Goal: Task Accomplishment & Management: Manage account settings

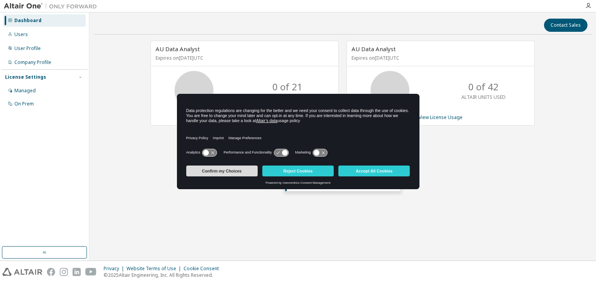
click at [241, 171] on button "Confirm my Choices" at bounding box center [221, 171] width 71 height 11
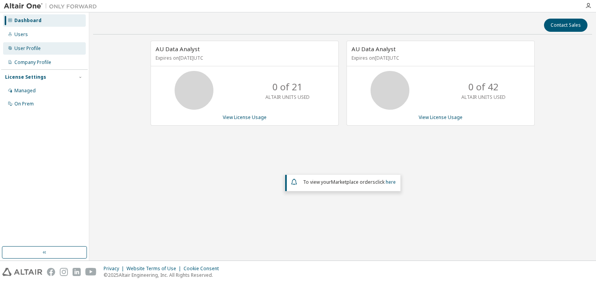
click at [33, 50] on div "User Profile" at bounding box center [27, 48] width 26 height 6
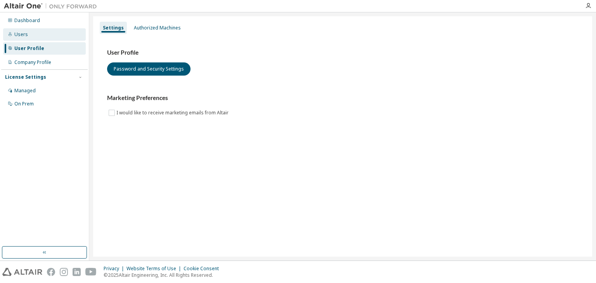
click at [25, 38] on div "Users" at bounding box center [44, 34] width 83 height 12
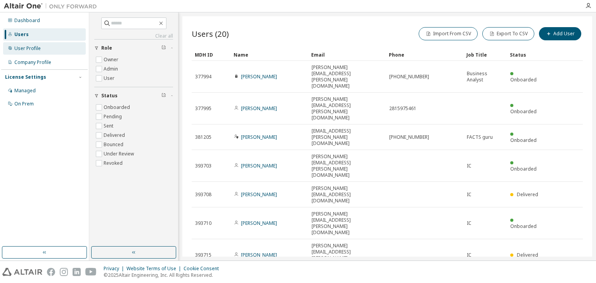
click at [28, 51] on div "User Profile" at bounding box center [27, 48] width 26 height 6
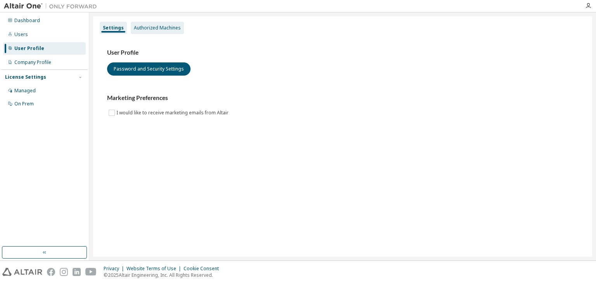
click at [152, 31] on div "Authorized Machines" at bounding box center [157, 28] width 53 height 12
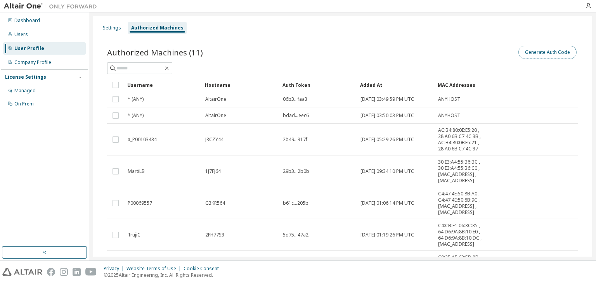
click at [552, 53] on button "Generate Auth Code" at bounding box center [547, 52] width 58 height 13
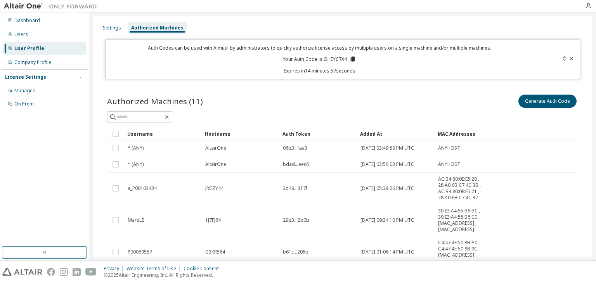
click at [350, 59] on icon at bounding box center [352, 59] width 4 height 5
click at [321, 27] on div "Settings Authorized Machines" at bounding box center [343, 28] width 490 height 14
click at [529, 16] on div "Settings Authorized Machines Auth Codes can be used with Almutil by administrat…" at bounding box center [342, 136] width 507 height 248
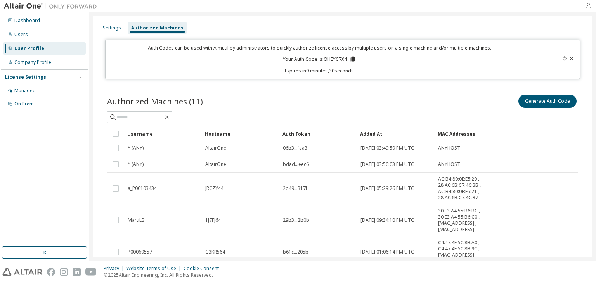
click at [589, 6] on icon "button" at bounding box center [588, 6] width 6 height 6
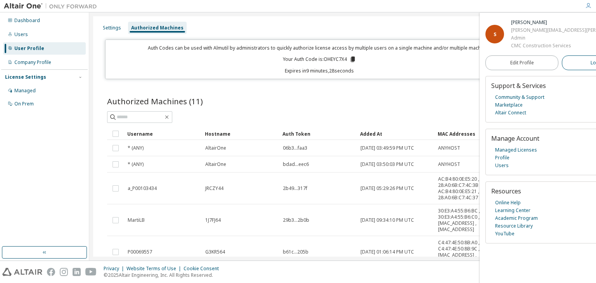
click at [590, 63] on span "Logout" at bounding box center [598, 63] width 16 height 8
